Goal: Transaction & Acquisition: Purchase product/service

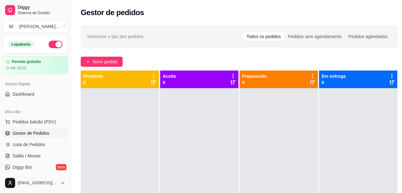
scroll to position [101, 0]
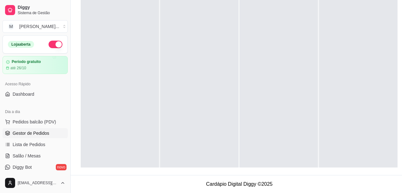
click at [282, 33] on div at bounding box center [278, 88] width 78 height 193
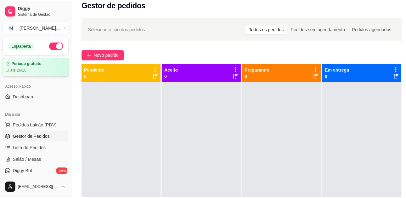
scroll to position [0, 0]
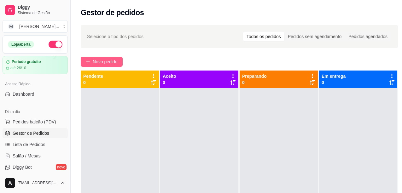
click at [92, 61] on button "Novo pedido" at bounding box center [102, 62] width 42 height 10
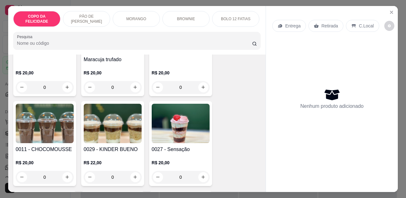
scroll to position [252, 0]
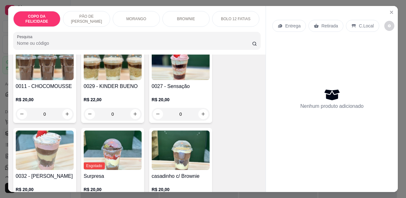
click at [134, 18] on p "MORANGO" at bounding box center [136, 18] width 20 height 5
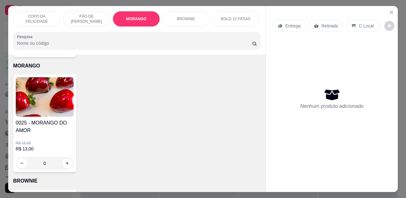
scroll to position [17, 0]
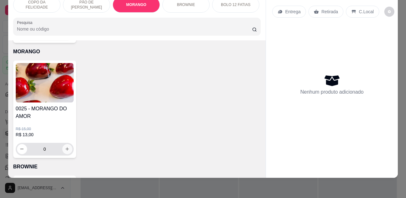
click at [66, 147] on icon "increase-product-quantity" at bounding box center [67, 148] width 3 height 3
type input "1"
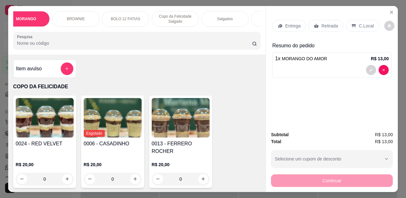
scroll to position [0, 129]
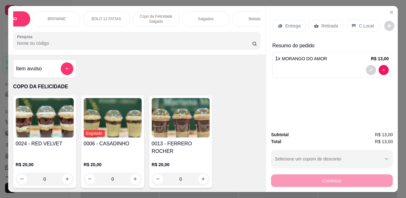
click at [173, 15] on div "Copo da Felicidade Salgado" at bounding box center [156, 19] width 47 height 16
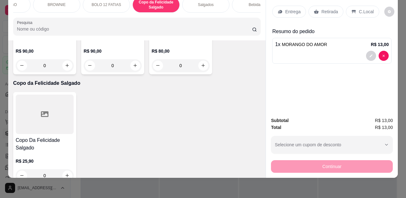
scroll to position [935, 0]
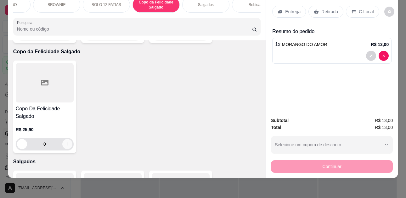
click at [64, 139] on button "increase-product-quantity" at bounding box center [67, 144] width 10 height 10
type input "1"
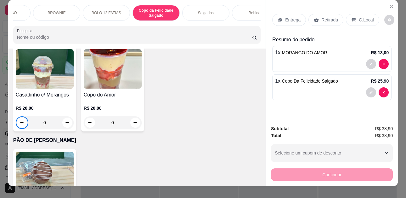
scroll to position [0, 0]
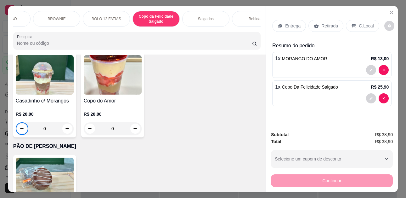
click at [359, 25] on p "C.Local" at bounding box center [366, 26] width 15 height 6
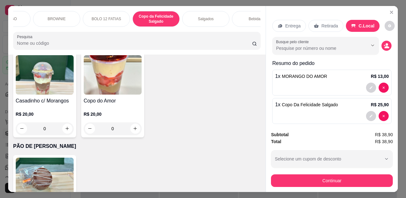
scroll to position [6, 0]
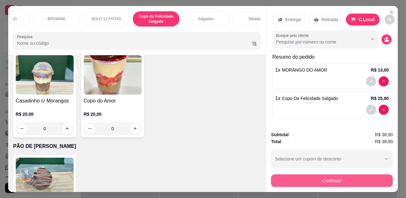
click at [341, 178] on button "Continuar" at bounding box center [332, 180] width 122 height 13
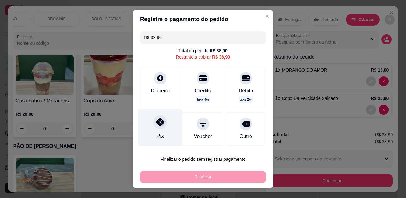
click at [158, 128] on div at bounding box center [160, 122] width 14 height 14
type input "R$ 0,00"
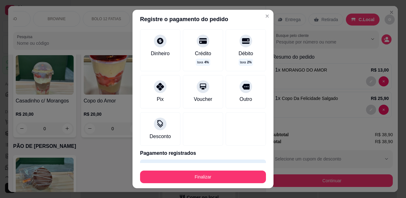
scroll to position [32, 0]
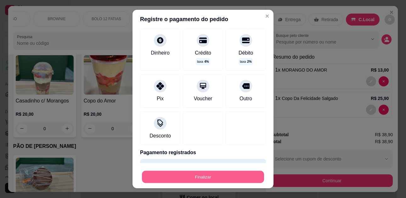
click at [191, 174] on button "Finalizar" at bounding box center [203, 176] width 122 height 12
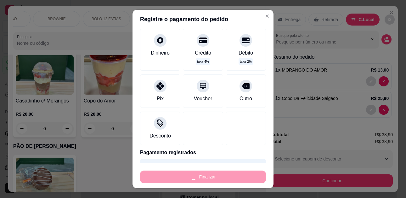
type input "0"
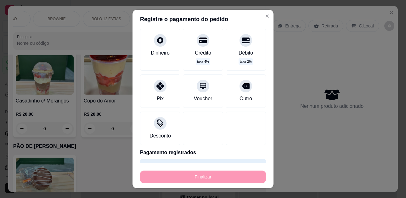
type input "-R$ 38,90"
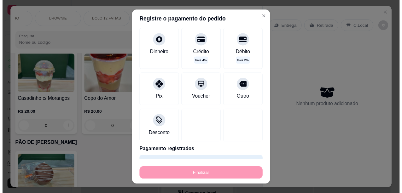
scroll to position [0, 0]
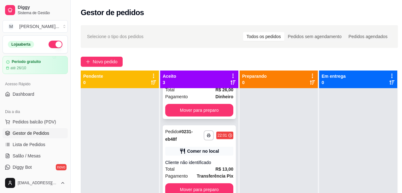
scroll to position [47, 0]
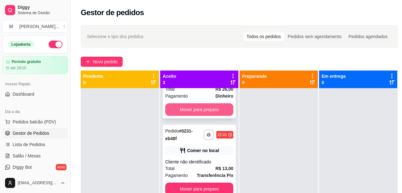
click at [193, 109] on button "Mover para preparo" at bounding box center [199, 109] width 68 height 13
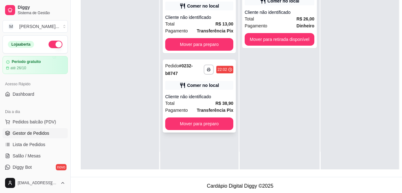
scroll to position [95, 0]
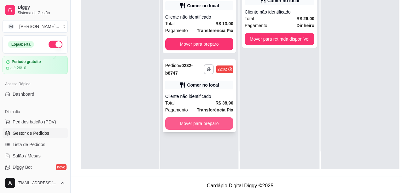
click at [210, 124] on button "Mover para preparo" at bounding box center [199, 123] width 68 height 13
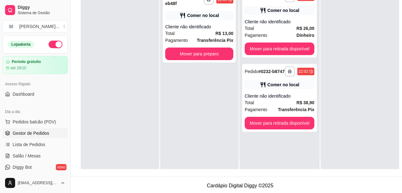
scroll to position [0, 0]
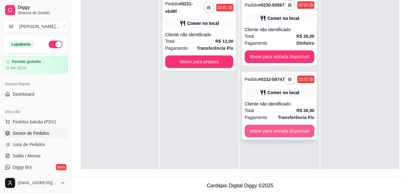
click at [262, 137] on button "Mover para retirada disponível" at bounding box center [279, 131] width 70 height 13
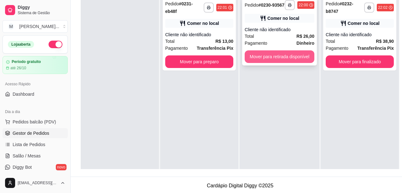
click at [263, 63] on button "Mover para retirada disponível" at bounding box center [279, 56] width 70 height 13
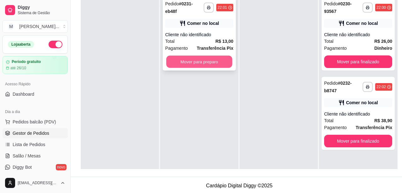
click at [222, 63] on button "Mover para preparo" at bounding box center [199, 62] width 66 height 12
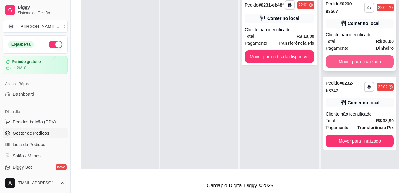
click at [337, 61] on button "Mover para finalizado" at bounding box center [359, 61] width 68 height 13
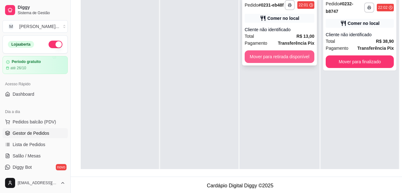
click at [293, 56] on button "Mover para retirada disponível" at bounding box center [279, 56] width 70 height 13
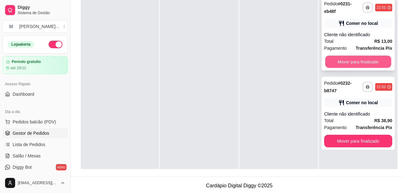
click at [344, 65] on button "Mover para finalizado" at bounding box center [358, 62] width 66 height 12
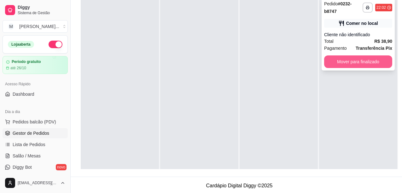
click at [344, 62] on button "Mover para finalizado" at bounding box center [358, 61] width 68 height 13
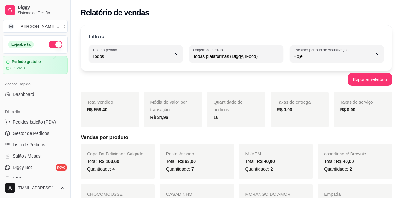
select select "ALL"
select select "0"
click at [15, 15] on link "Diggy Sistema de Gestão" at bounding box center [35, 10] width 65 height 15
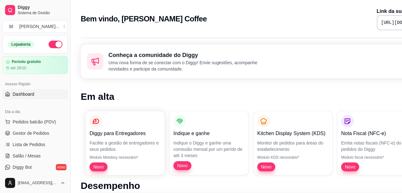
click at [26, 95] on span "Dashboard" at bounding box center [24, 94] width 22 height 6
click at [26, 46] on div "Loja aberta" at bounding box center [21, 44] width 26 height 7
click at [26, 93] on span "Dashboard" at bounding box center [24, 94] width 22 height 6
click at [22, 120] on span "Pedidos balcão (PDV)" at bounding box center [34, 122] width 43 height 6
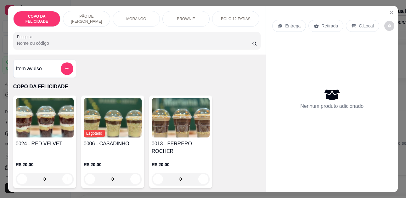
click at [142, 17] on p "MORANGO" at bounding box center [136, 18] width 20 height 5
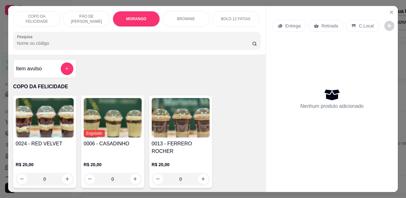
scroll to position [17, 0]
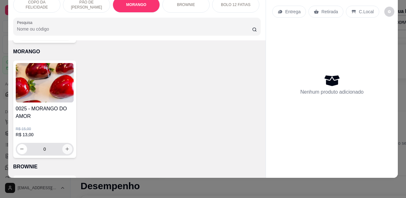
click at [66, 146] on icon "increase-product-quantity" at bounding box center [67, 148] width 5 height 5
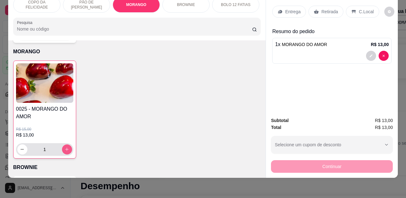
click at [66, 147] on icon "increase-product-quantity" at bounding box center [67, 149] width 5 height 5
type input "2"
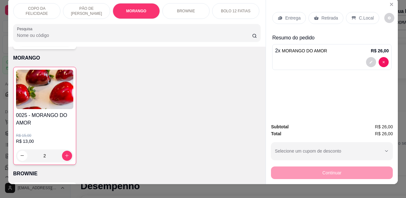
scroll to position [0, 0]
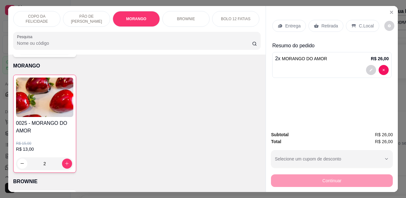
click at [359, 24] on p "C.Local" at bounding box center [366, 26] width 15 height 6
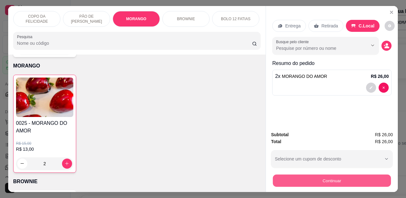
click at [327, 179] on button "Continuar" at bounding box center [332, 181] width 118 height 12
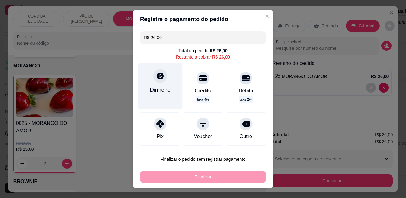
click at [161, 87] on div "Dinheiro" at bounding box center [160, 90] width 21 height 8
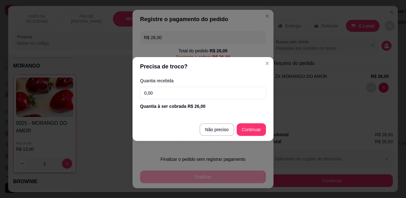
click at [170, 91] on input "0,00" at bounding box center [203, 93] width 126 height 13
type input "30,00"
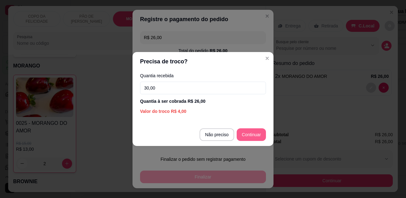
type input "R$ 0,00"
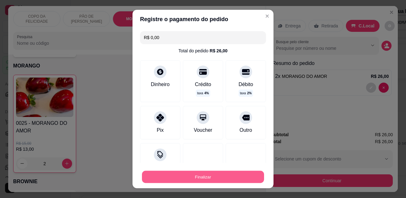
click at [201, 179] on button "Finalizar" at bounding box center [203, 176] width 122 height 12
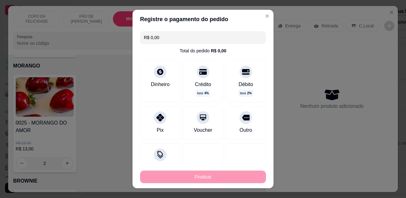
type input "0"
type input "-R$ 26,00"
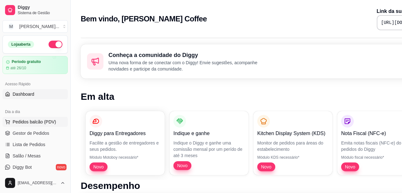
click at [23, 121] on span "Pedidos balcão (PDV)" at bounding box center [34, 122] width 43 height 6
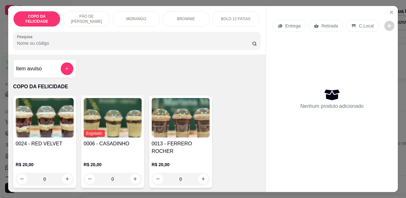
click at [135, 17] on p "MORANGO" at bounding box center [136, 18] width 20 height 5
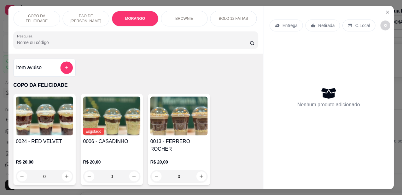
scroll to position [17, 0]
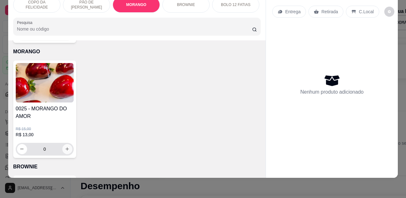
click at [64, 144] on button "increase-product-quantity" at bounding box center [67, 149] width 10 height 10
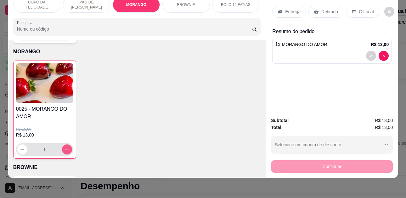
type input "1"
click at [359, 10] on p "C.Local" at bounding box center [366, 12] width 15 height 6
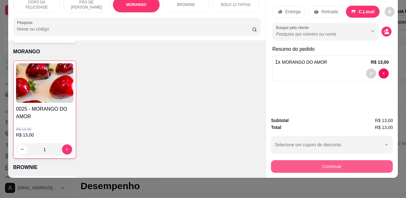
click at [331, 160] on button "Continuar" at bounding box center [332, 166] width 122 height 13
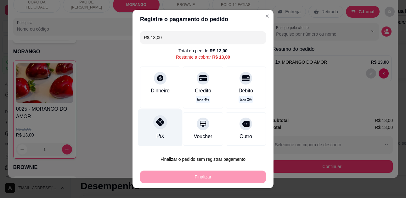
click at [159, 126] on icon at bounding box center [160, 122] width 8 height 8
type input "R$ 0,00"
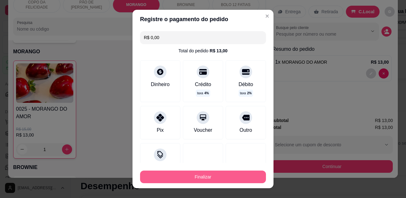
click at [195, 177] on button "Finalizar" at bounding box center [203, 176] width 126 height 13
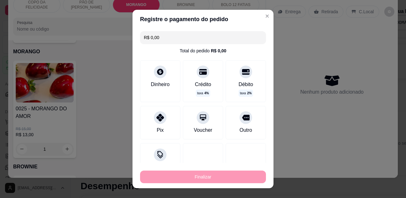
type input "0"
type input "-R$ 13,00"
